Goal: Register for event/course

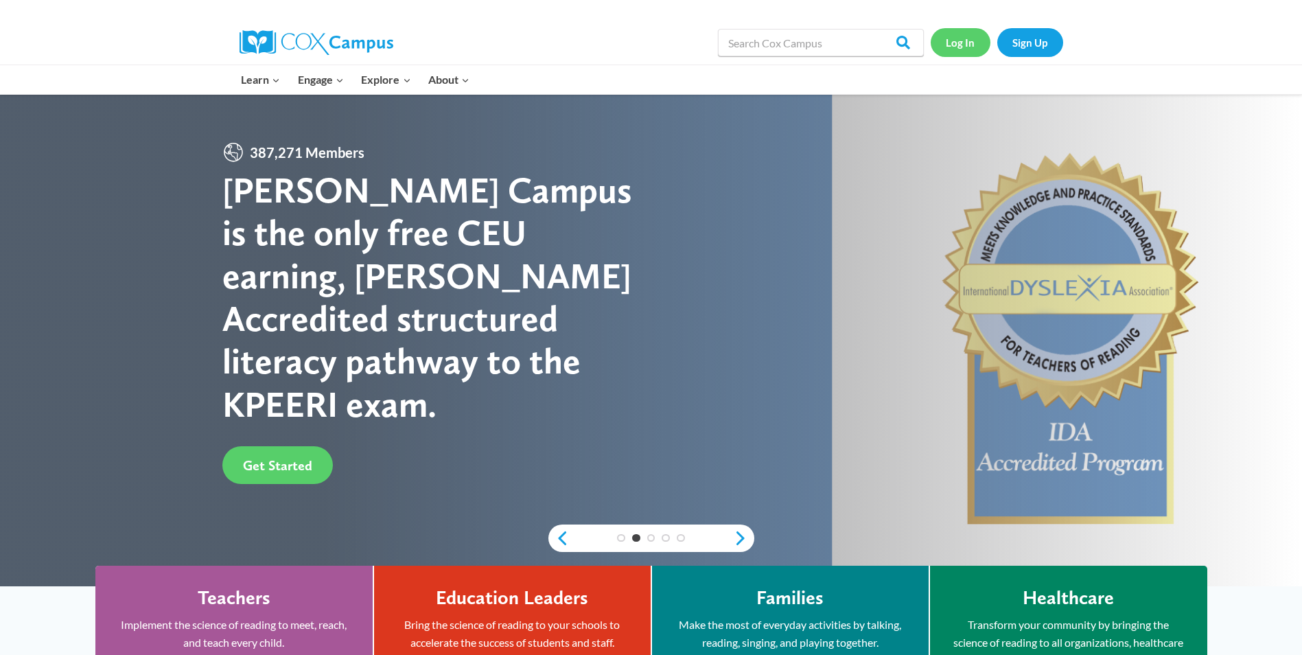
click at [960, 36] on link "Log In" at bounding box center [961, 42] width 60 height 28
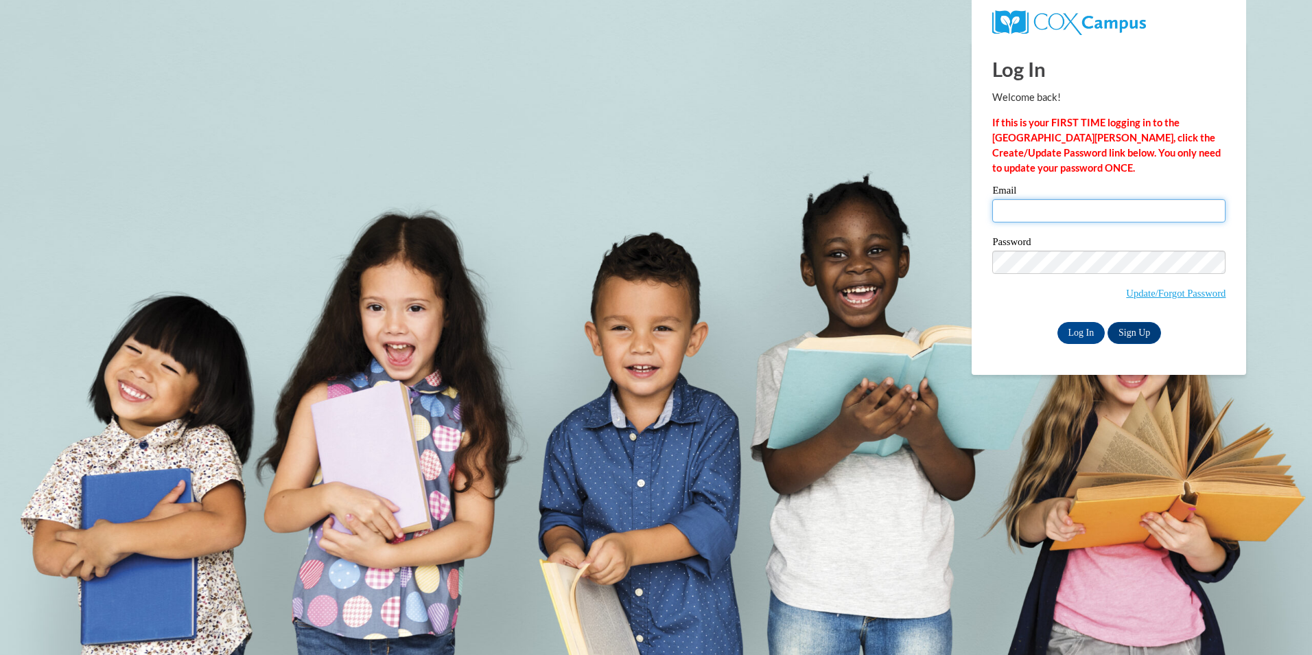
click at [1077, 219] on input "Email" at bounding box center [1109, 210] width 233 height 23
type input "[PERSON_NAME][DOMAIN_NAME][EMAIL_ADDRESS][DOMAIN_NAME]"
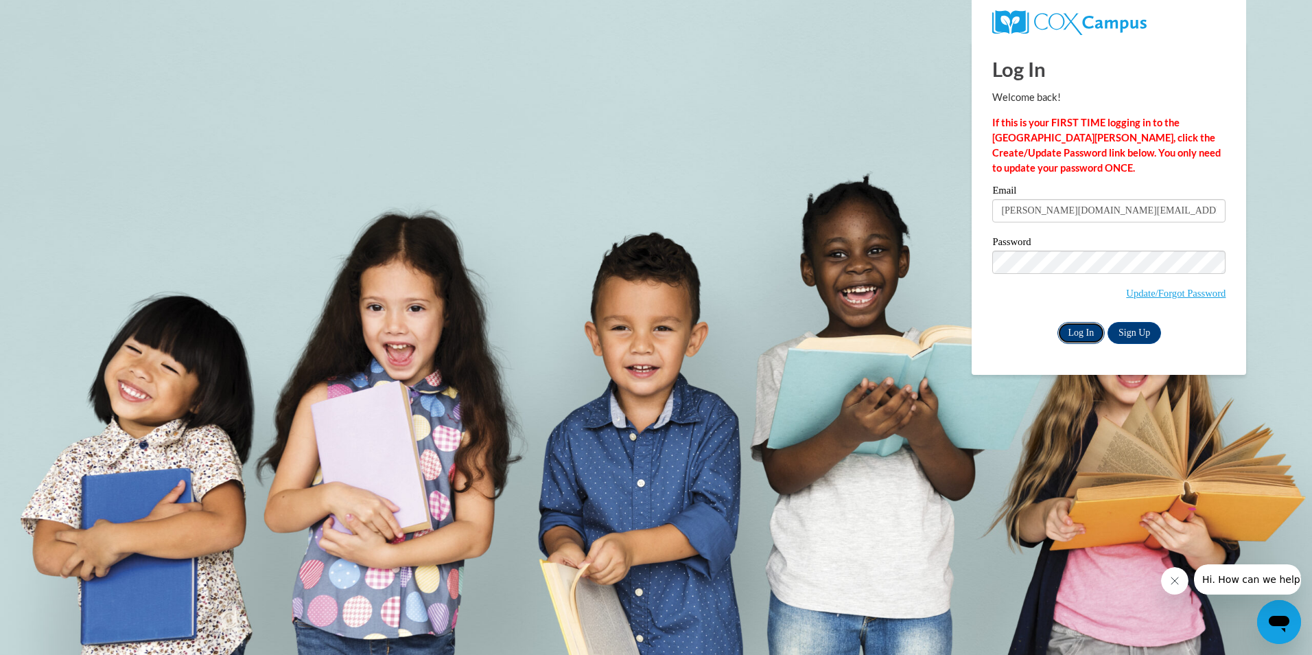
click at [1079, 337] on input "Log In" at bounding box center [1082, 333] width 48 height 22
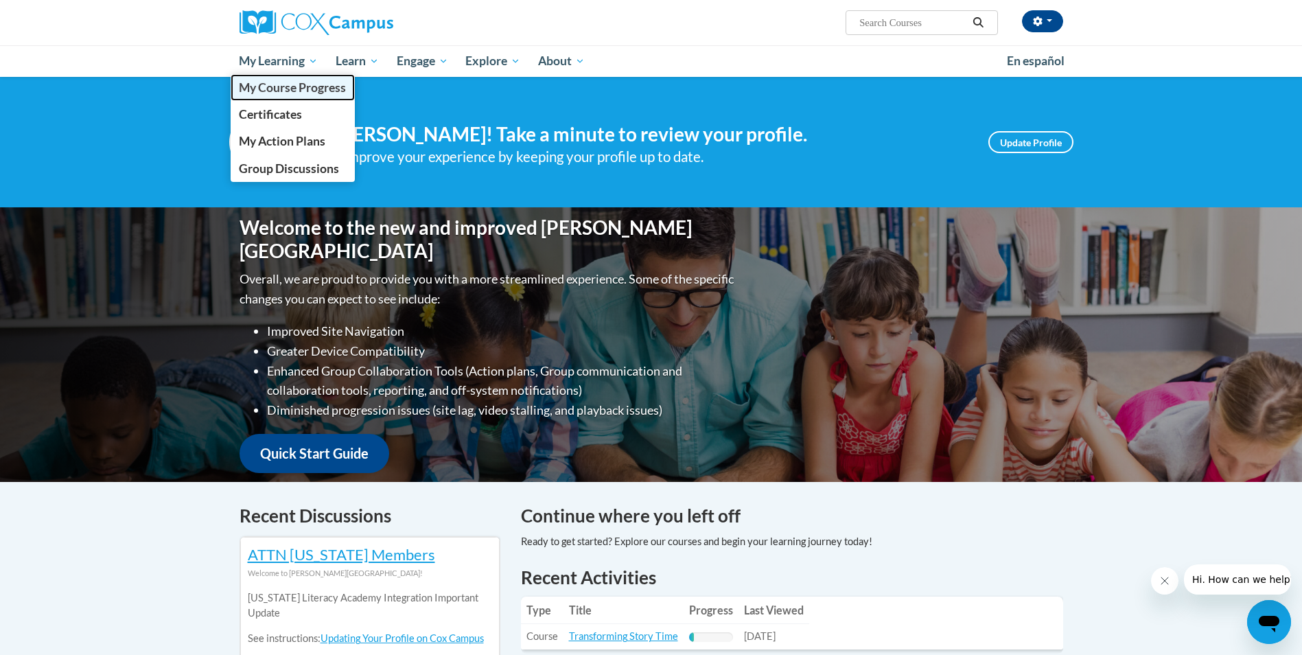
click at [288, 83] on span "My Course Progress" at bounding box center [292, 87] width 107 height 14
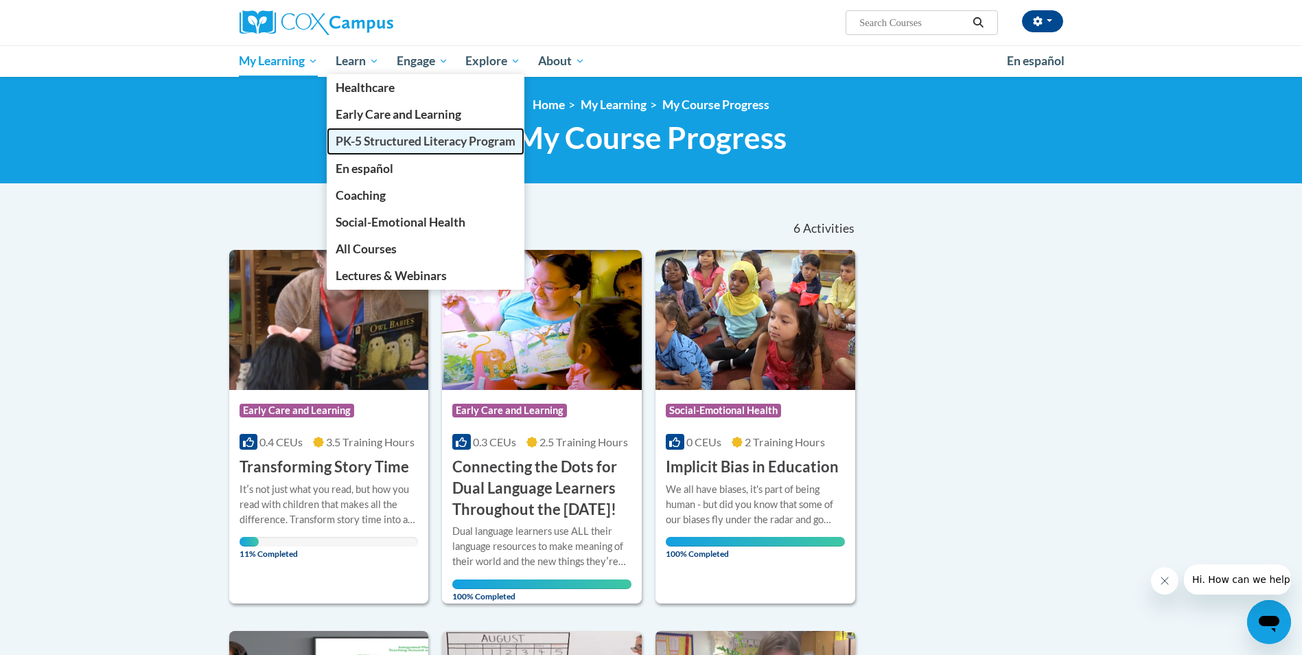
click at [392, 144] on span "PK-5 Structured Literacy Program" at bounding box center [426, 141] width 180 height 14
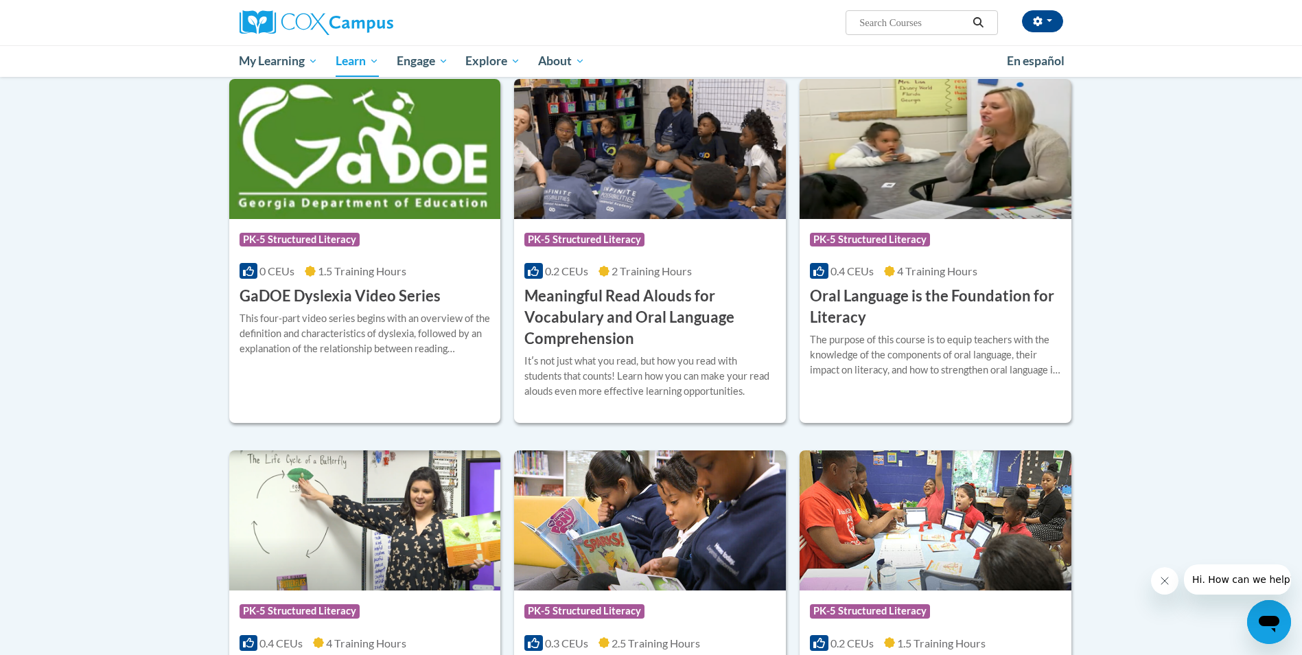
scroll to position [755, 0]
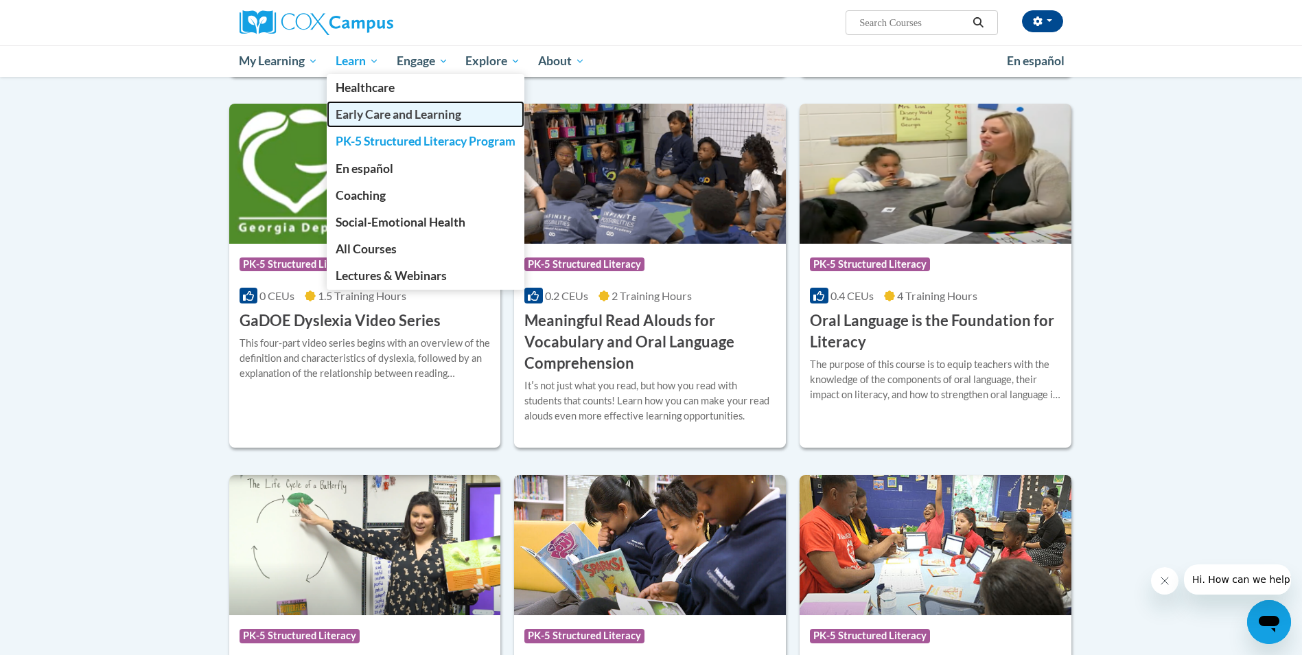
click at [361, 109] on span "Early Care and Learning" at bounding box center [399, 114] width 126 height 14
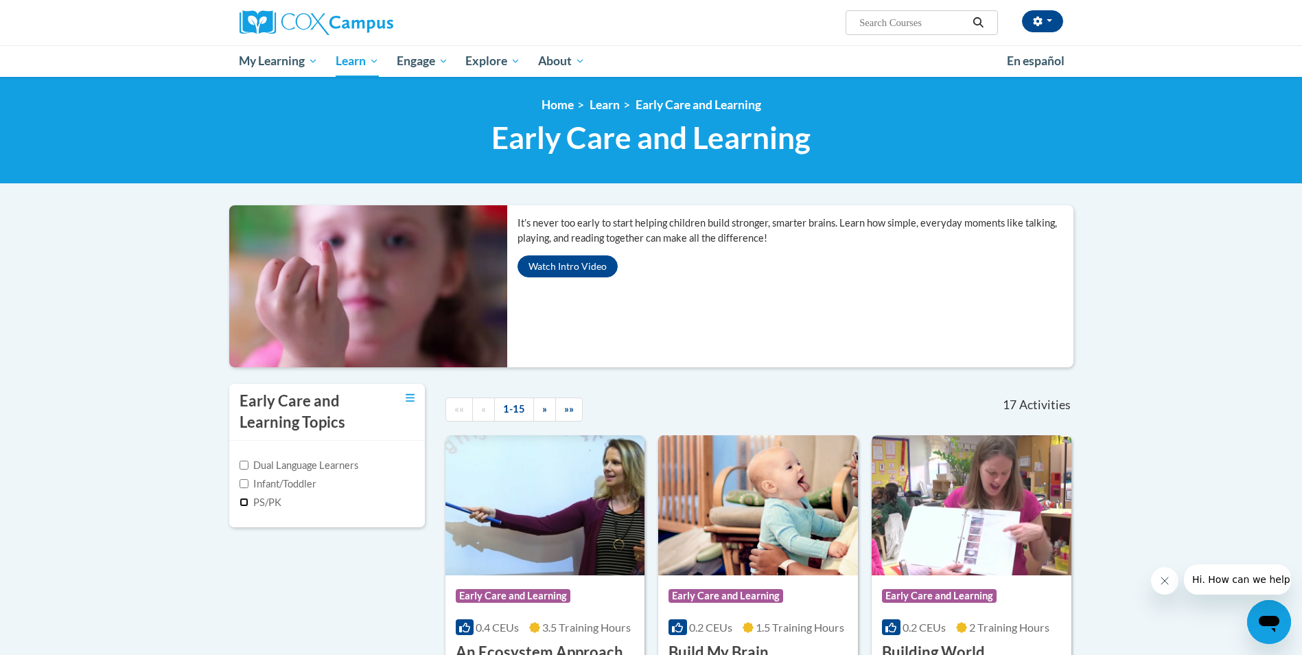
click at [247, 504] on input "PS/PK" at bounding box center [244, 502] width 9 height 9
checkbox input "true"
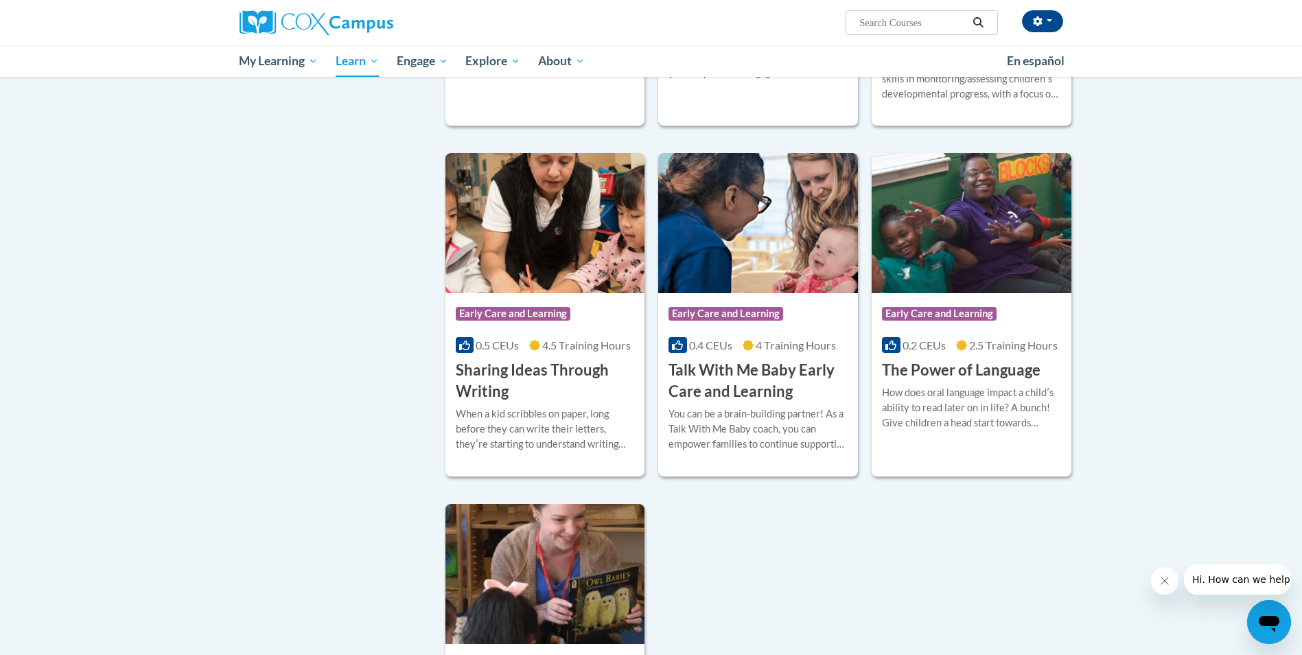
scroll to position [1030, 0]
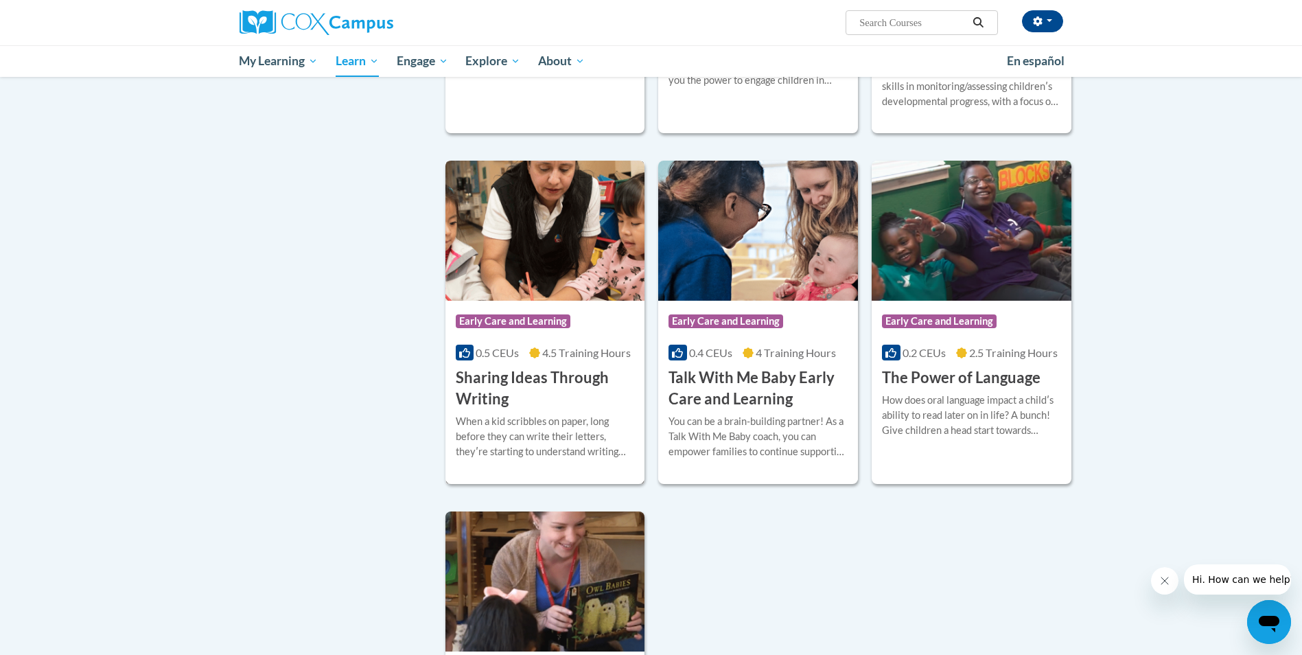
click at [490, 396] on h3 "Sharing Ideas Through Writing" at bounding box center [545, 388] width 179 height 43
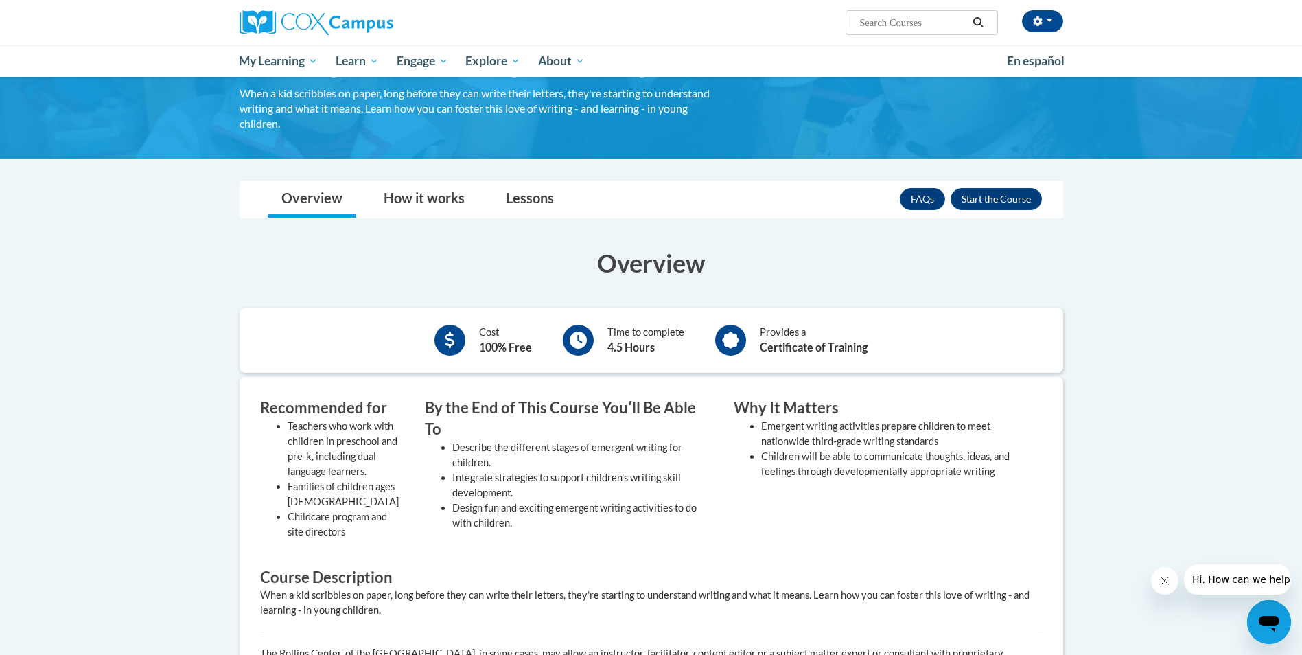
scroll to position [69, 0]
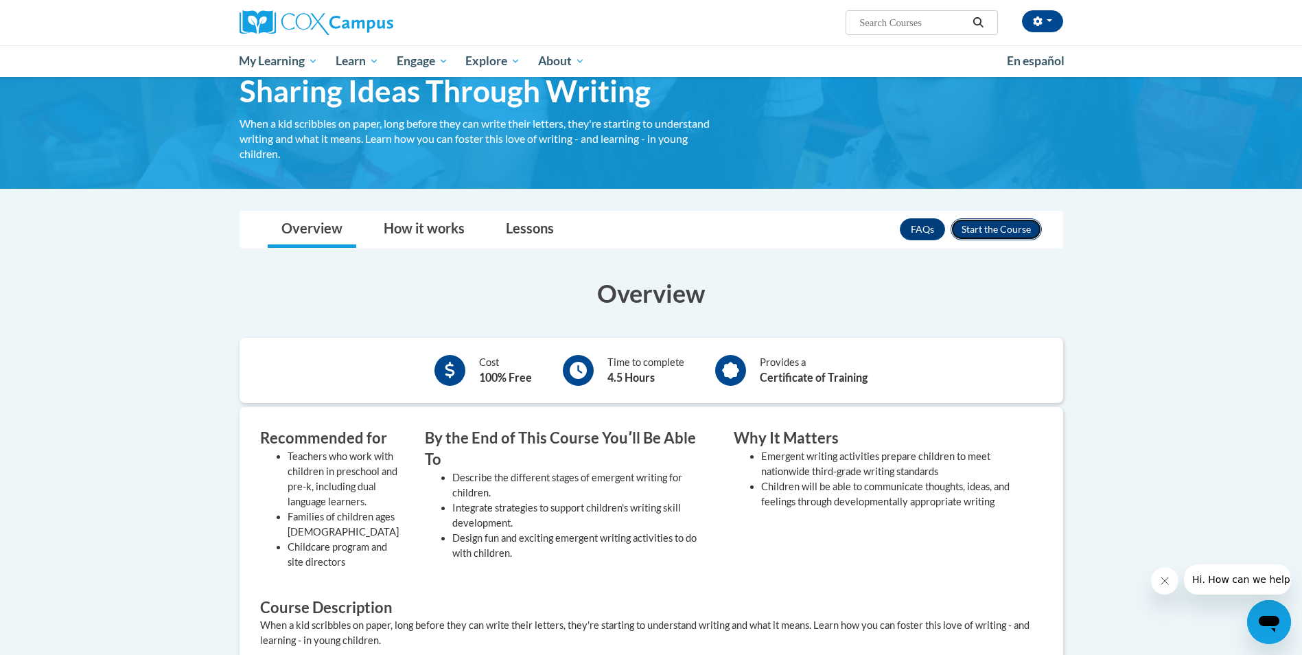
click at [1010, 227] on button "Enroll" at bounding box center [996, 229] width 91 height 22
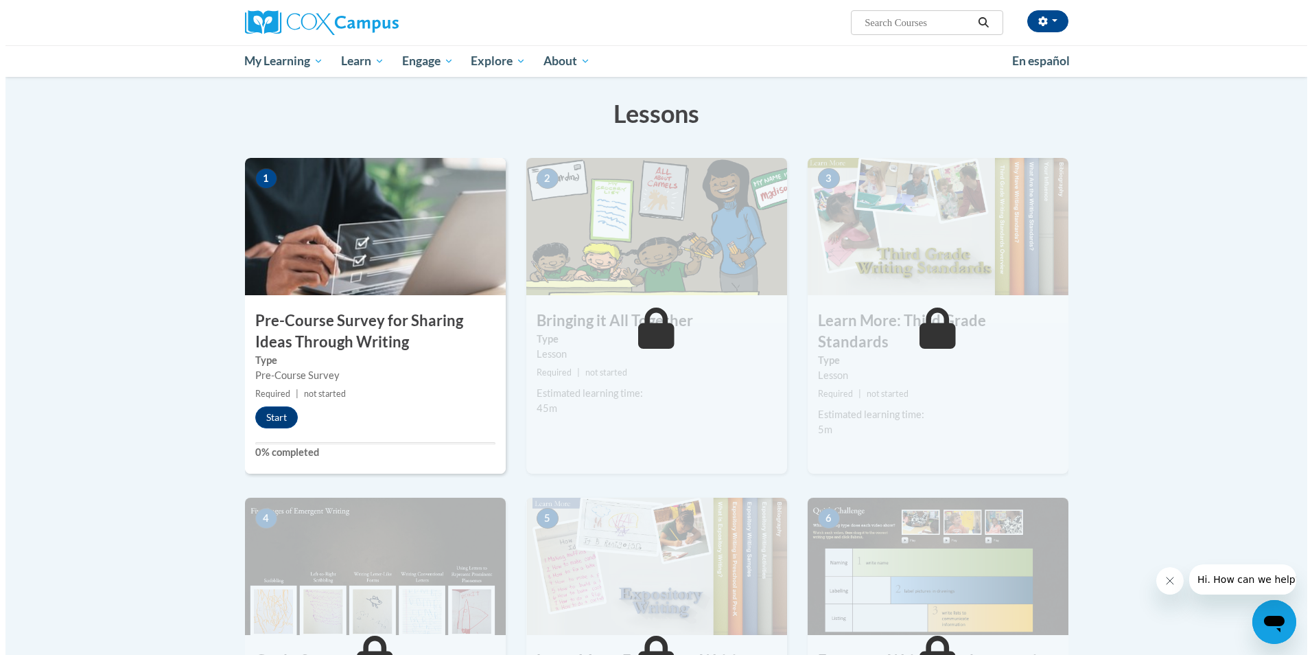
scroll to position [206, 0]
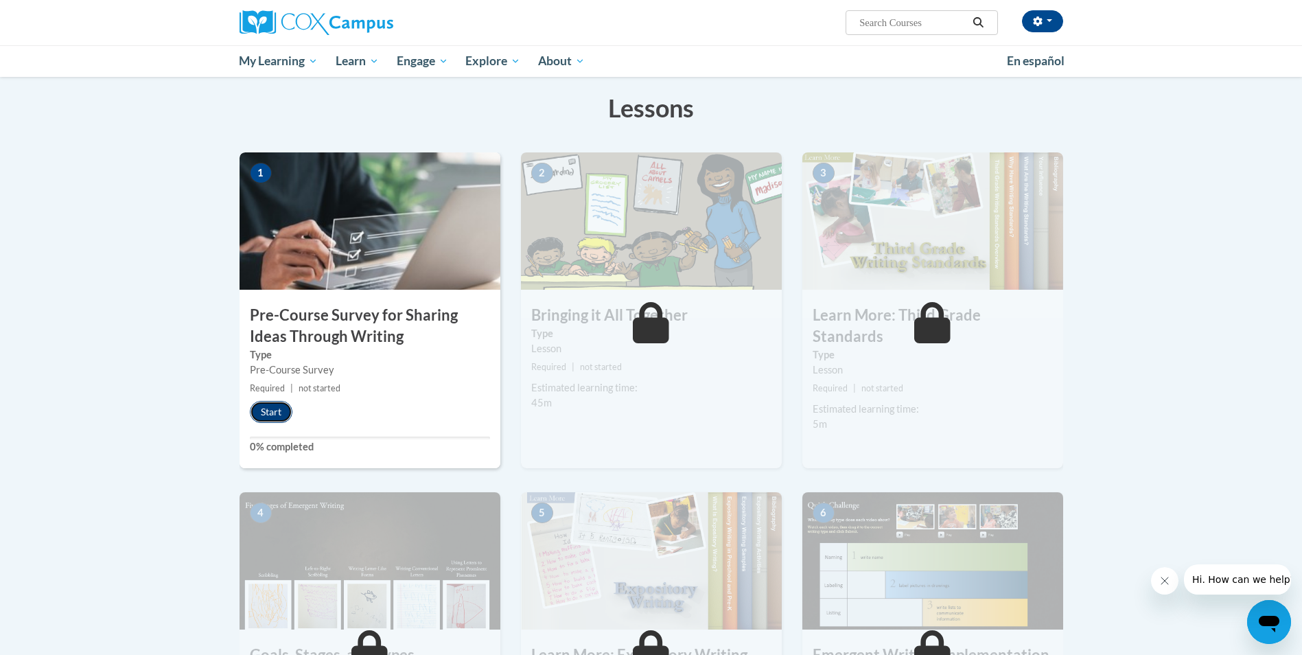
click at [263, 413] on button "Start" at bounding box center [271, 412] width 43 height 22
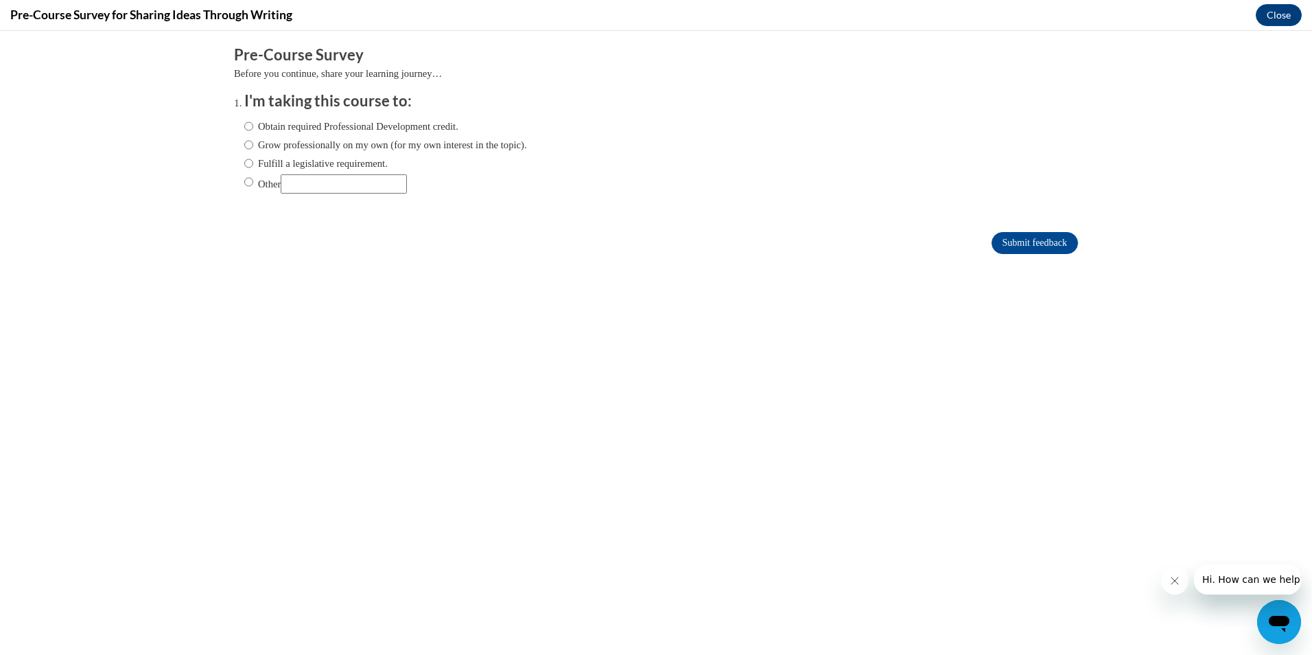
scroll to position [0, 0]
click at [244, 126] on input "Obtain required Professional Development credit." at bounding box center [248, 126] width 9 height 15
radio input "true"
click at [244, 146] on input "Grow professionally on my own (for my own interest in the topic)." at bounding box center [248, 144] width 9 height 15
radio input "true"
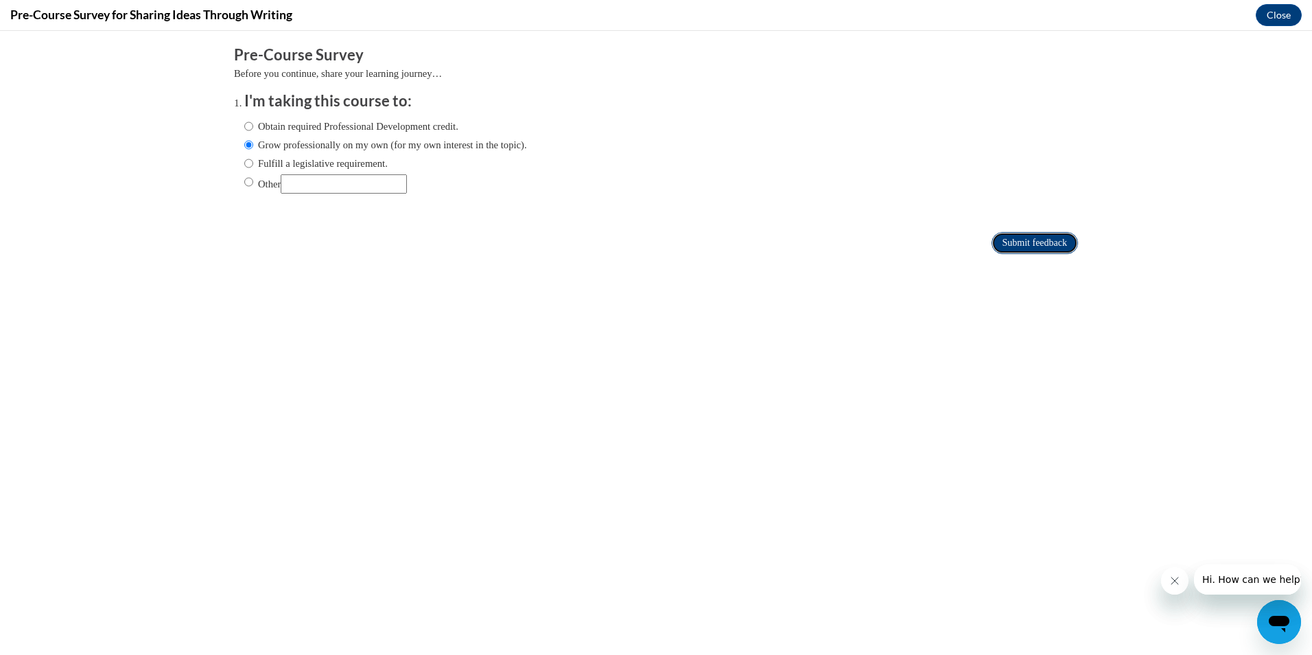
click at [1030, 246] on input "Submit feedback" at bounding box center [1035, 243] width 86 height 22
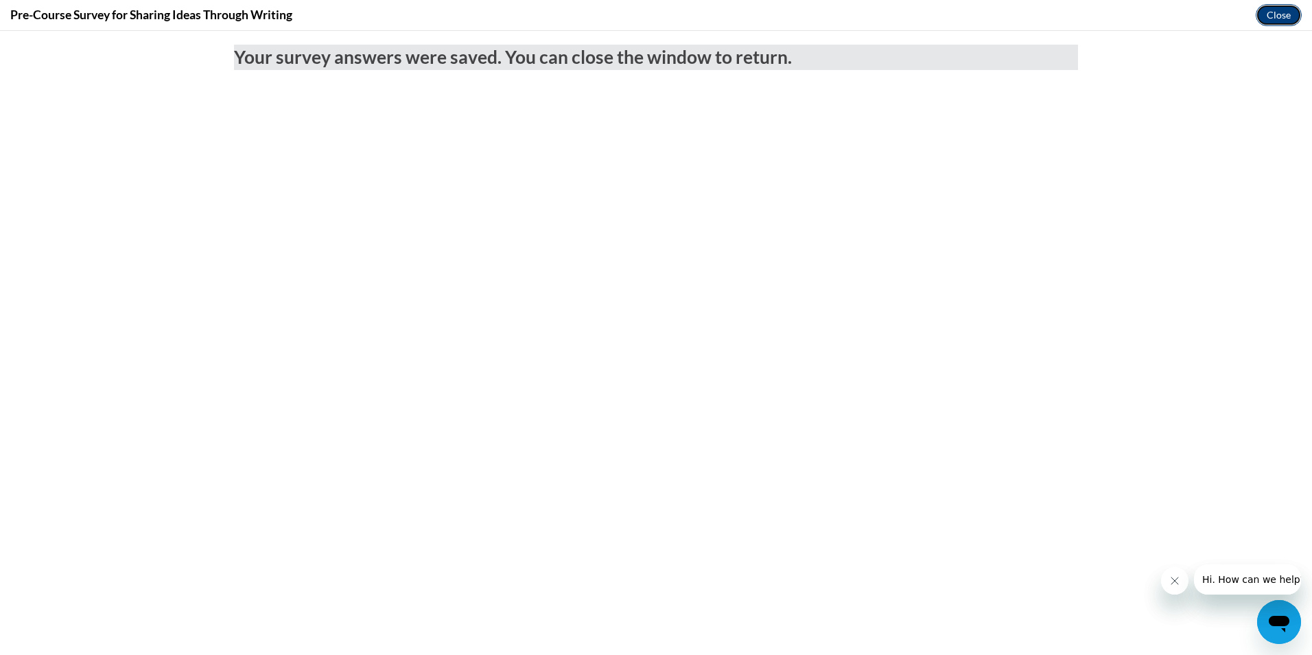
click at [1283, 14] on button "Close" at bounding box center [1279, 15] width 46 height 22
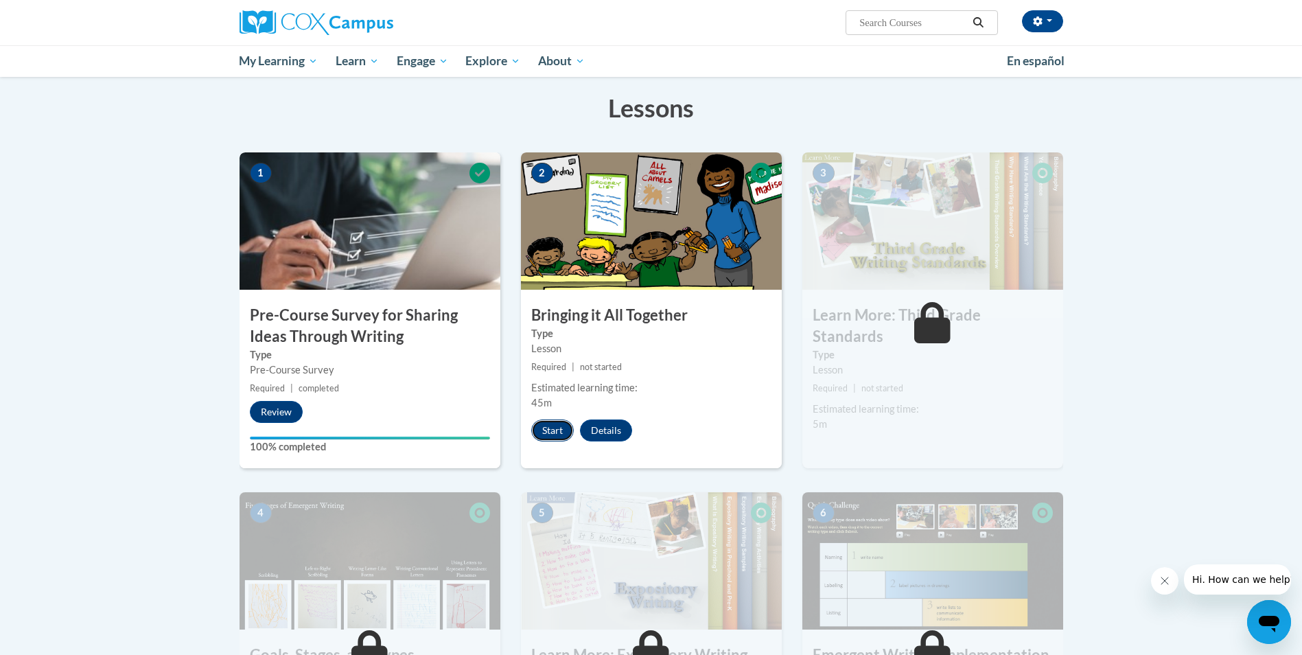
click at [550, 429] on button "Start" at bounding box center [552, 430] width 43 height 22
